Goal: Task Accomplishment & Management: Manage account settings

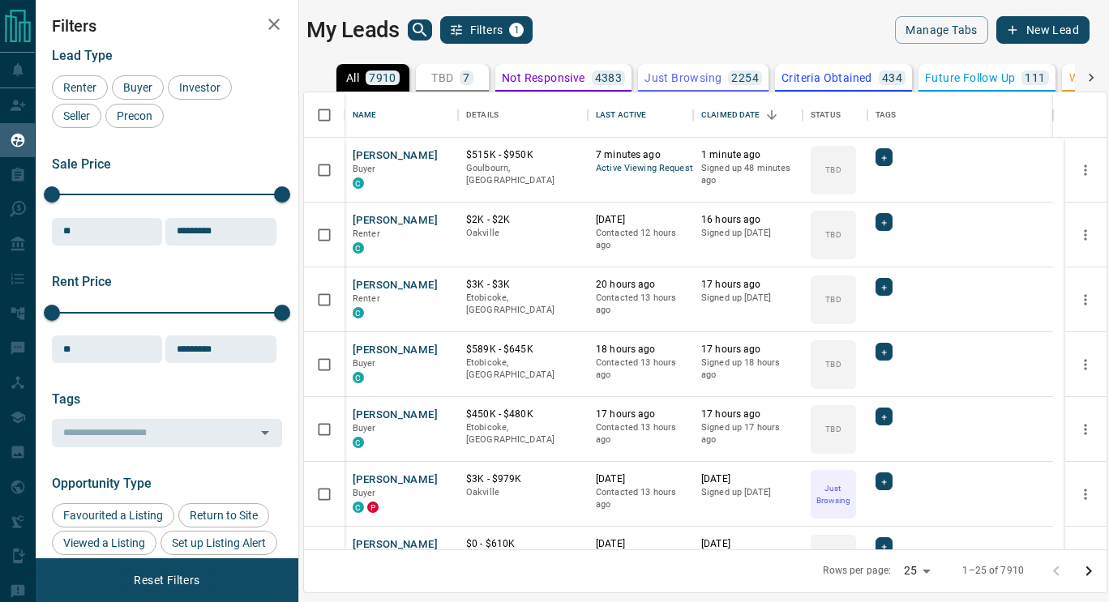
scroll to position [13, 13]
click at [404, 150] on button "[PERSON_NAME]" at bounding box center [395, 155] width 85 height 15
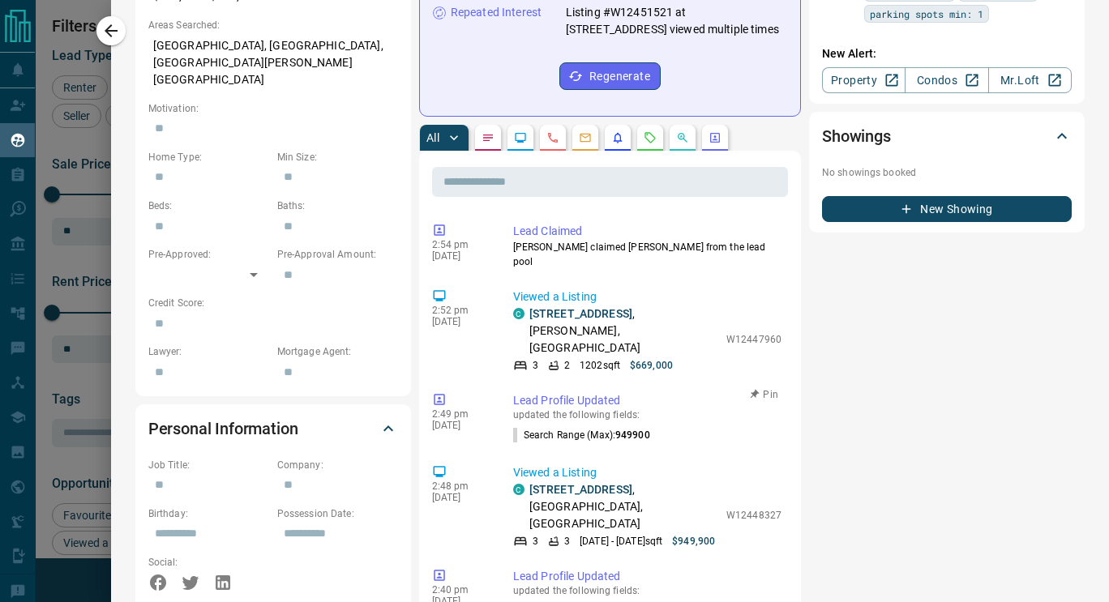
scroll to position [596, 0]
click at [653, 132] on icon "Requests" at bounding box center [650, 138] width 13 height 13
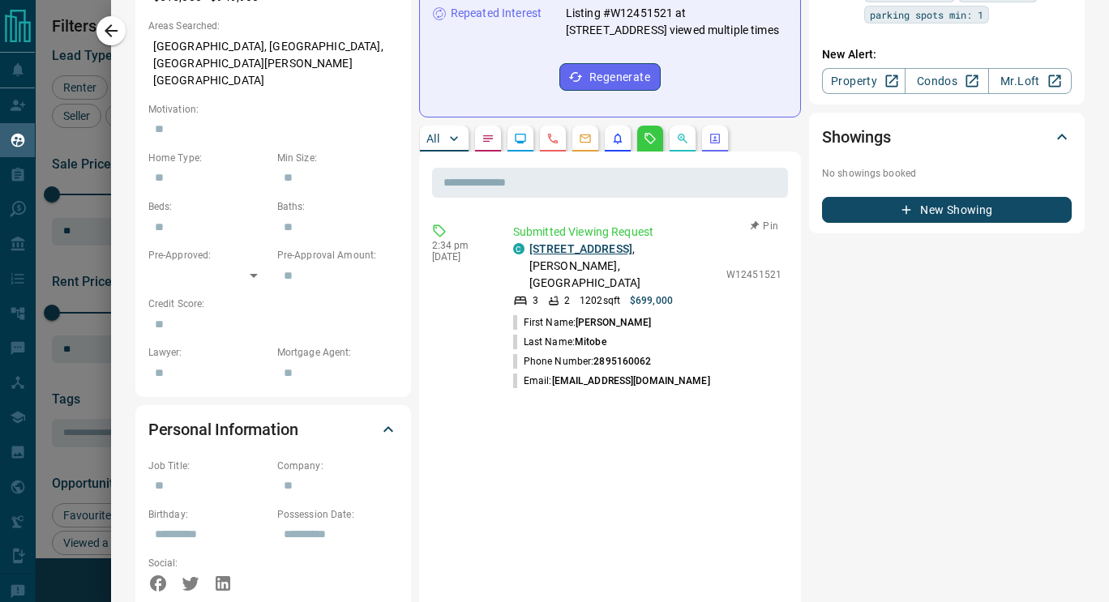
click at [546, 242] on link "[STREET_ADDRESS]" at bounding box center [580, 248] width 103 height 13
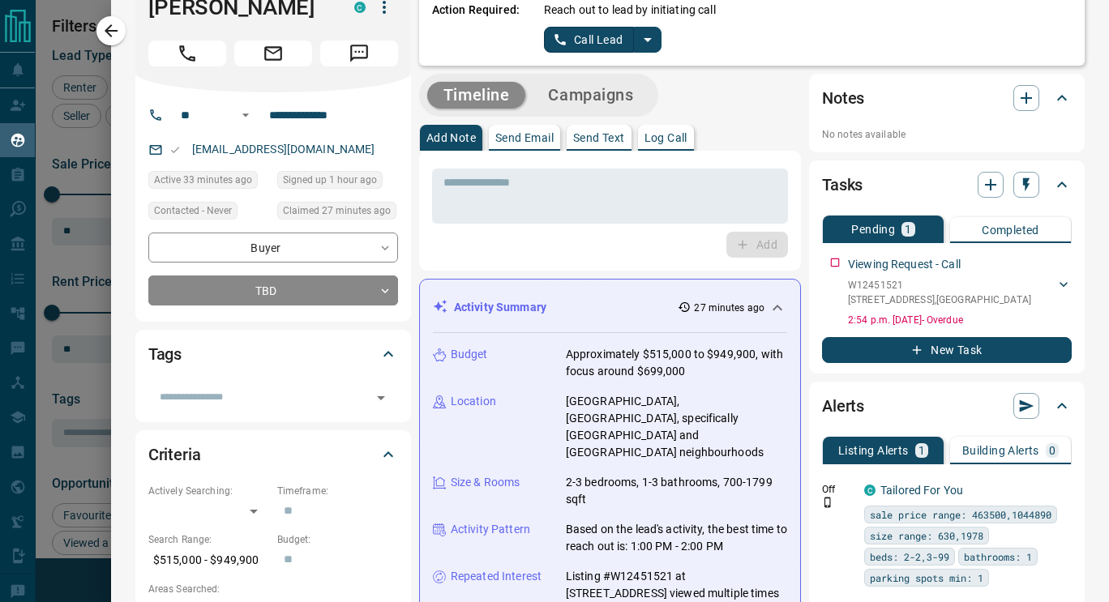
scroll to position [0, 0]
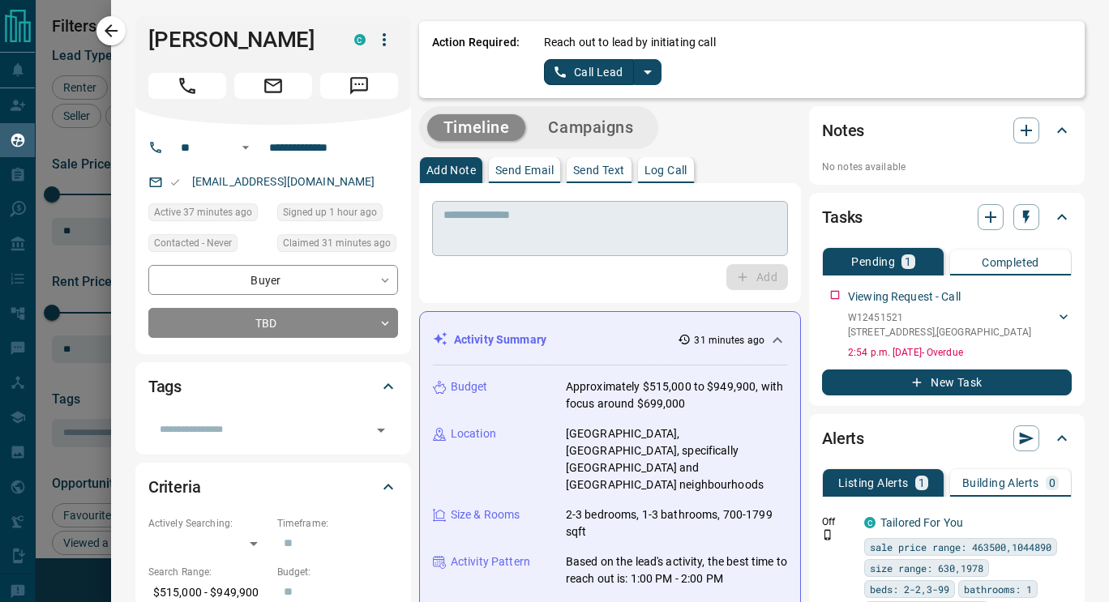
click at [605, 237] on textarea at bounding box center [609, 228] width 333 height 41
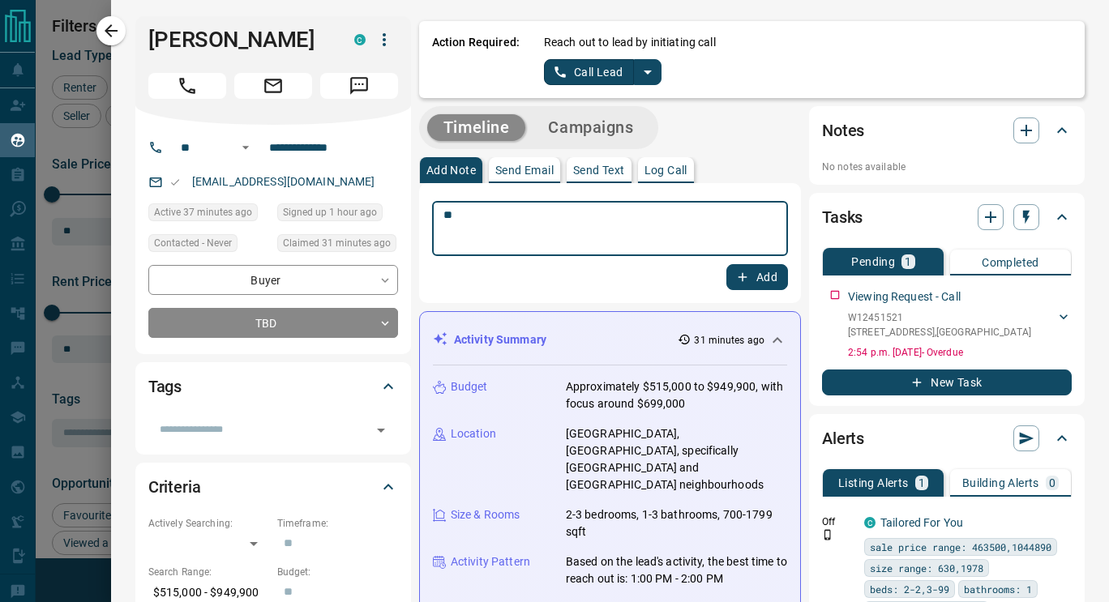
type textarea "*"
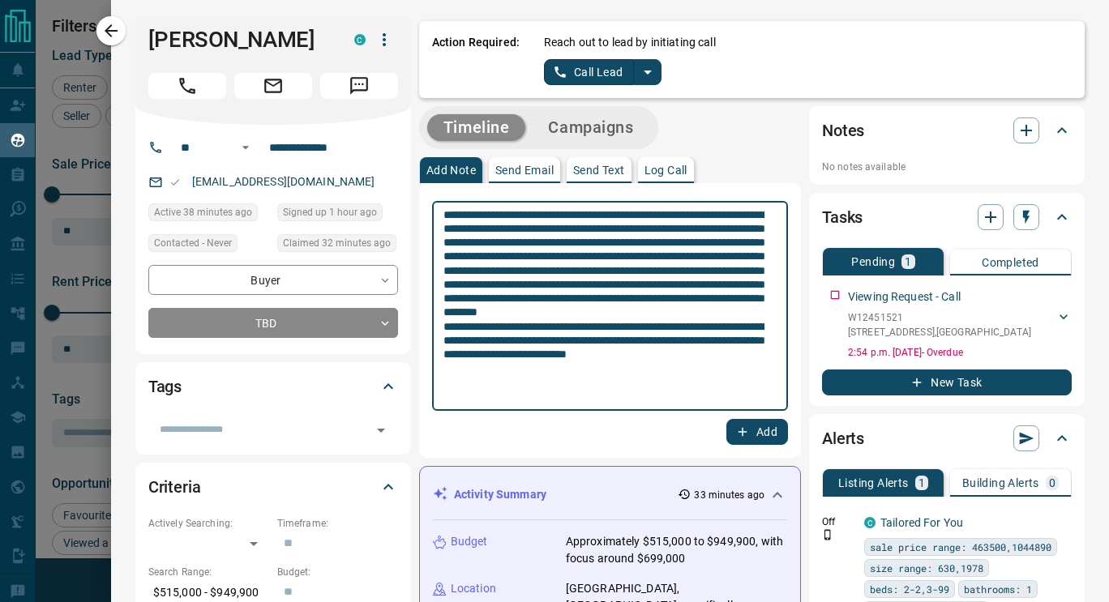
type textarea "**********"
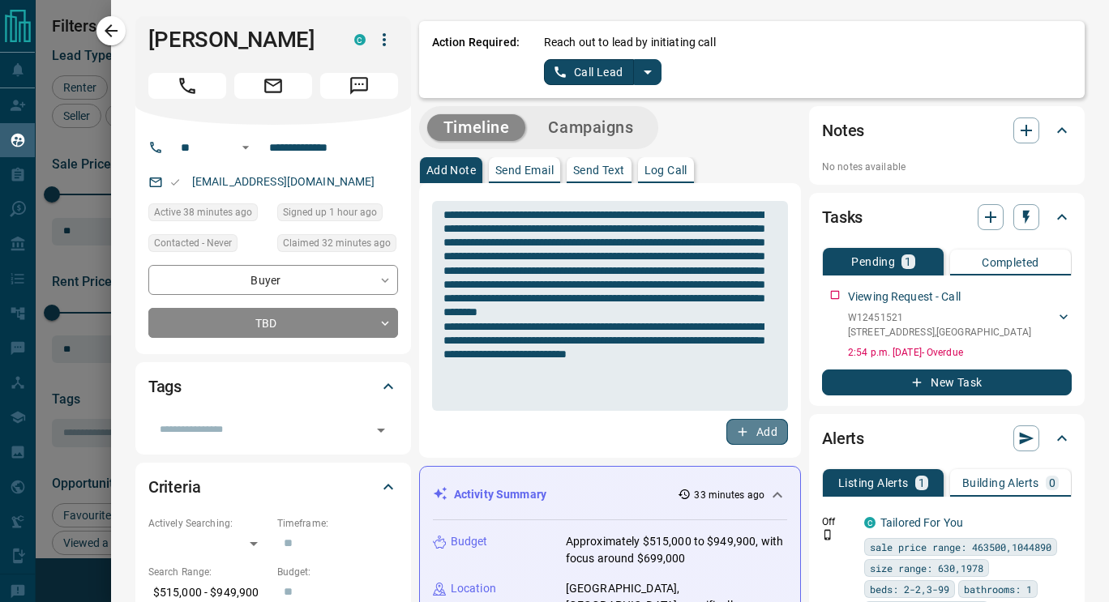
click at [735, 434] on icon "button" at bounding box center [742, 432] width 15 height 15
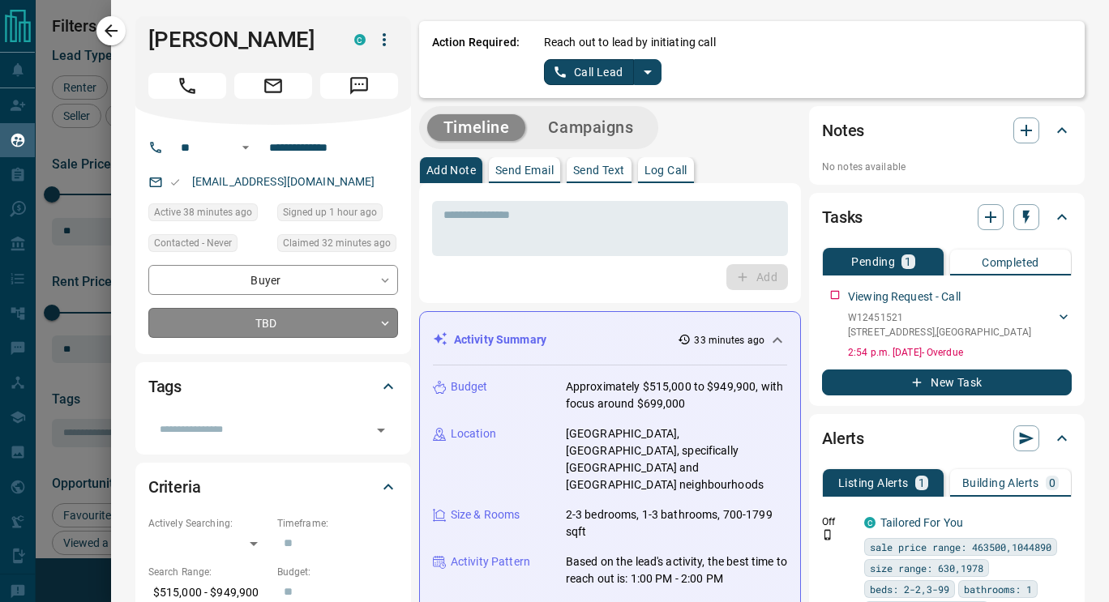
click at [374, 318] on body "Lead Transfers Claim Leads My Leads Tasks Opportunities Deals Campaigns Automat…" at bounding box center [554, 291] width 1109 height 582
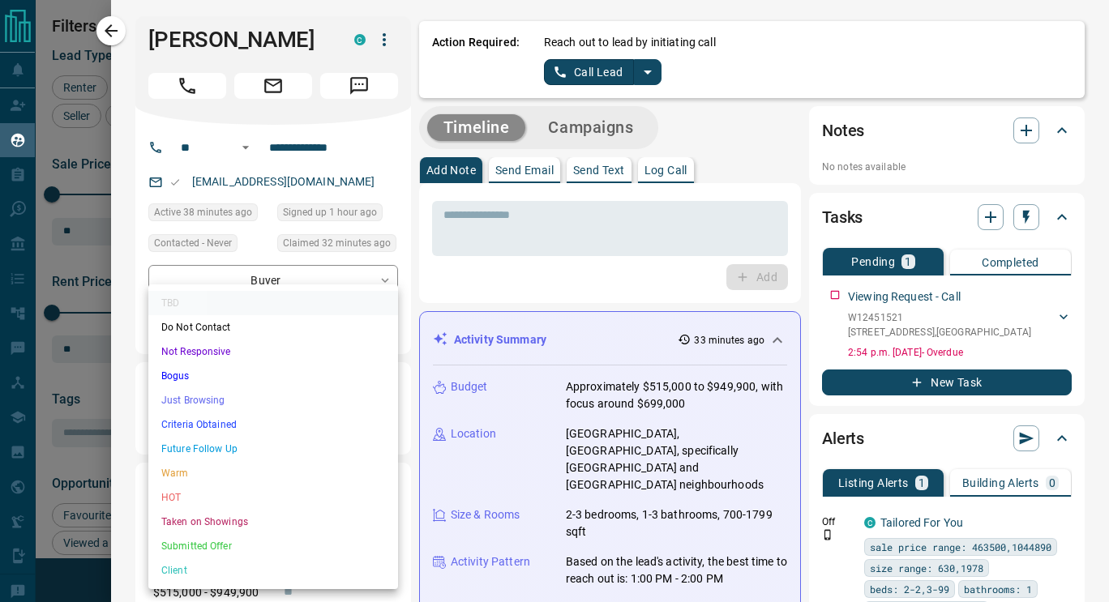
click at [175, 507] on li "HOT" at bounding box center [273, 498] width 250 height 24
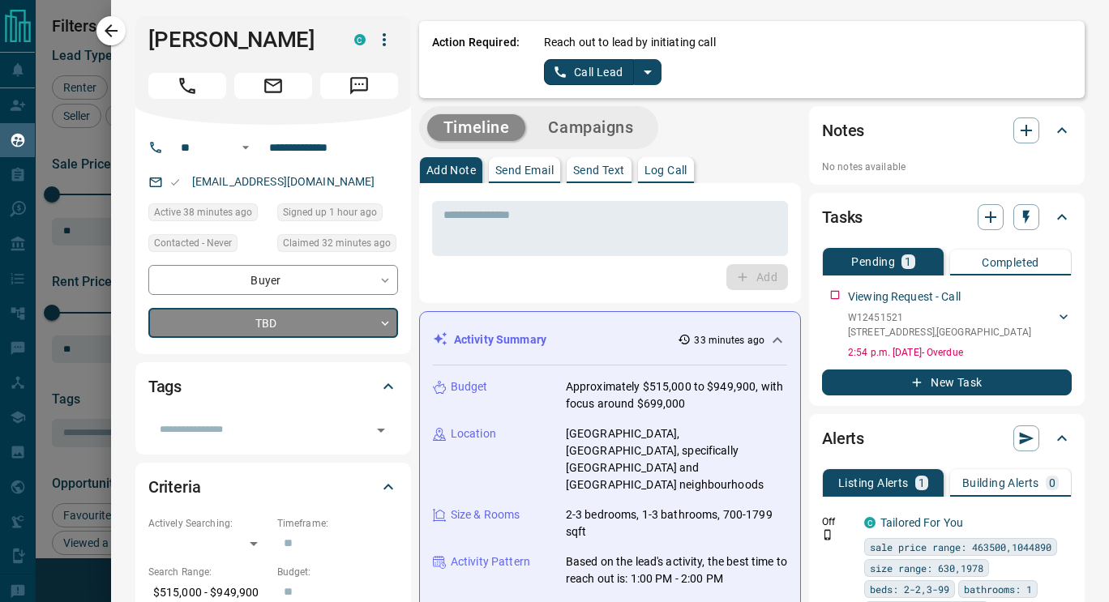
type input "*"
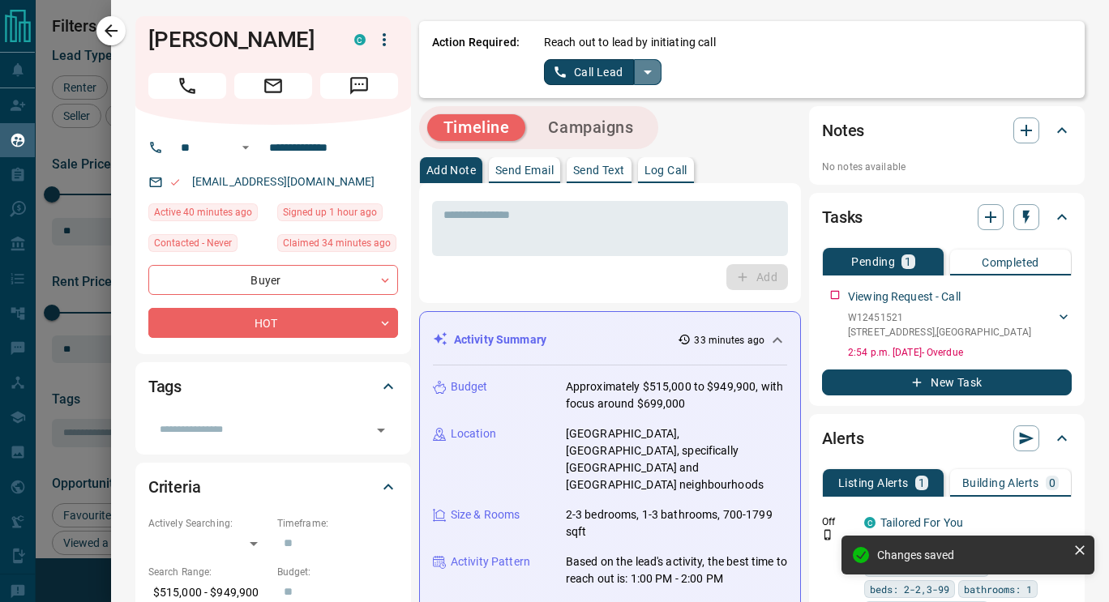
click at [645, 82] on button "split button" at bounding box center [648, 72] width 28 height 26
click at [580, 131] on li "Log Manual Call" at bounding box center [601, 128] width 99 height 24
click at [571, 78] on button "Log Manual Call" at bounding box center [597, 72] width 107 height 26
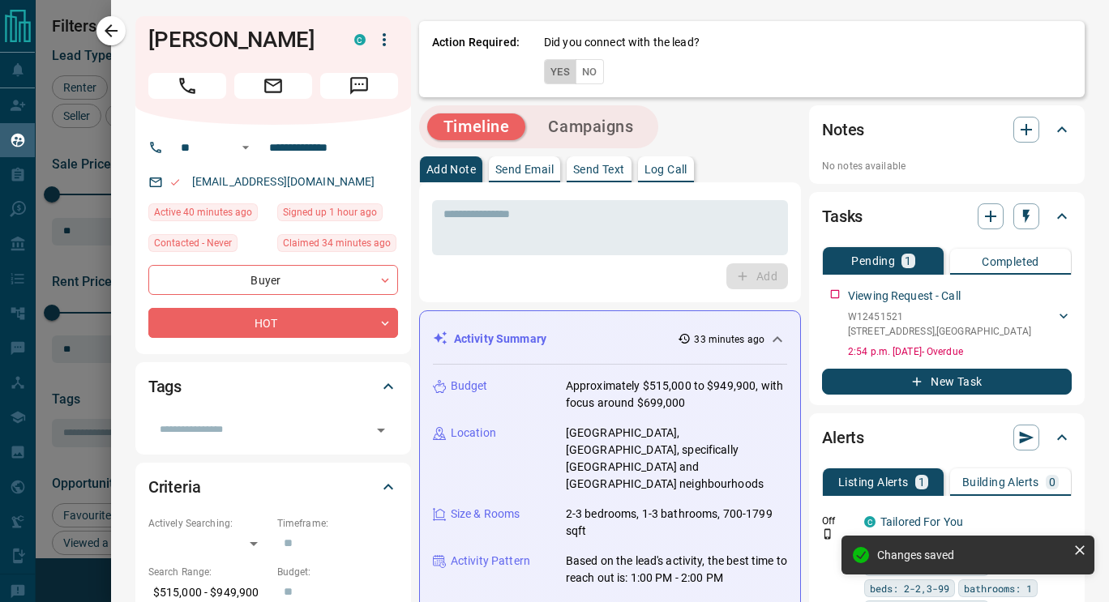
click at [557, 71] on button "Yes" at bounding box center [560, 71] width 32 height 25
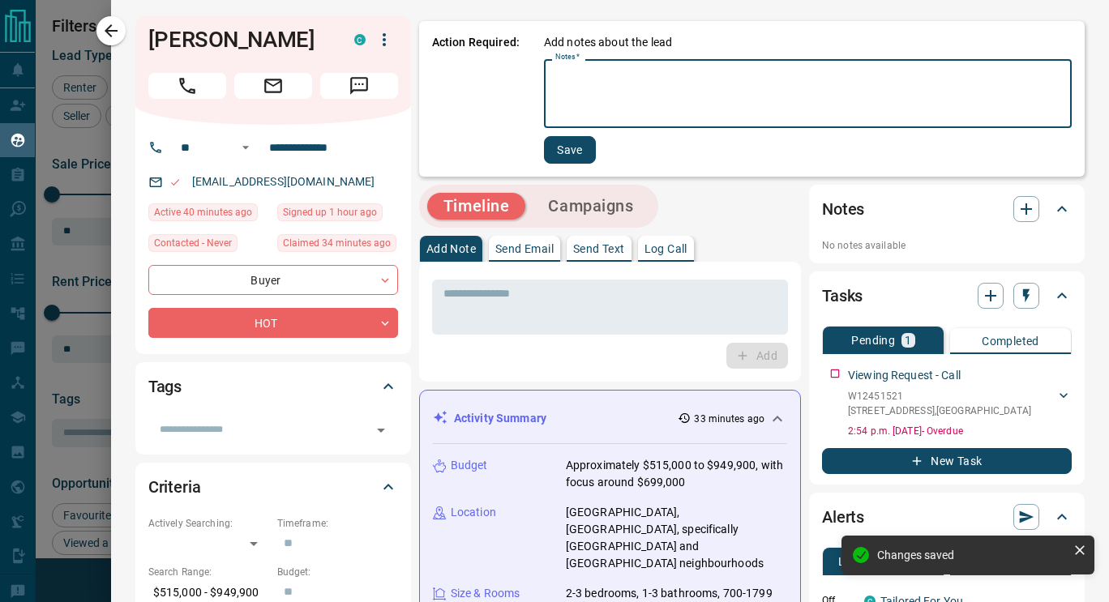
drag, startPoint x: 638, startPoint y: 115, endPoint x: 597, endPoint y: 80, distance: 54.1
click at [597, 80] on textarea "Notes   *" at bounding box center [807, 93] width 505 height 55
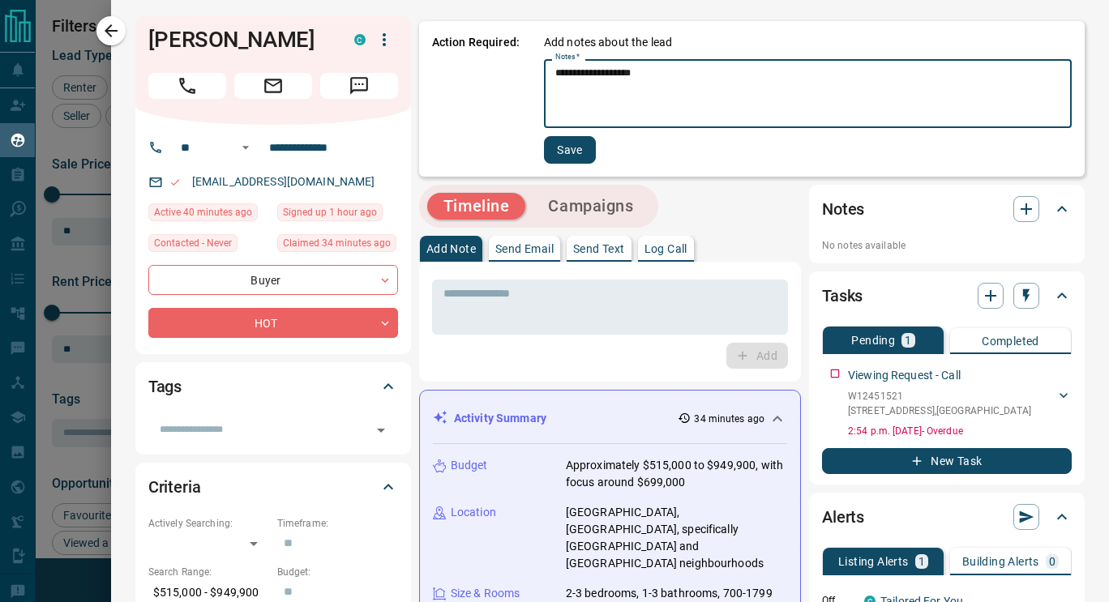
type textarea "**********"
click at [564, 153] on button "Save" at bounding box center [570, 150] width 52 height 28
